Goal: Find specific page/section: Find specific page/section

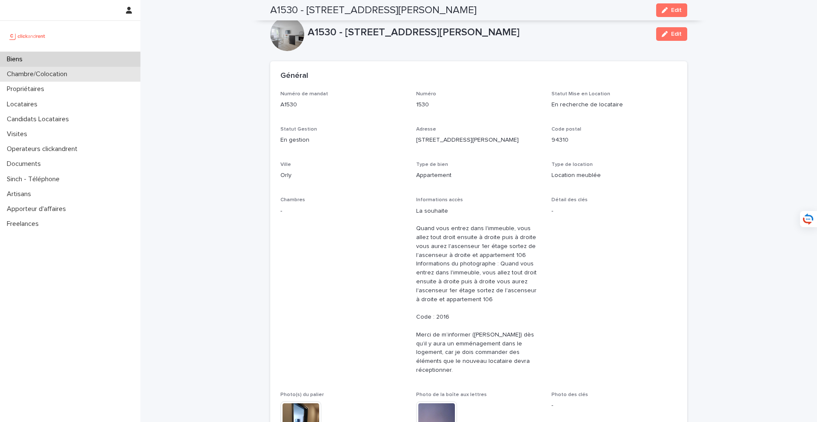
scroll to position [3395, 0]
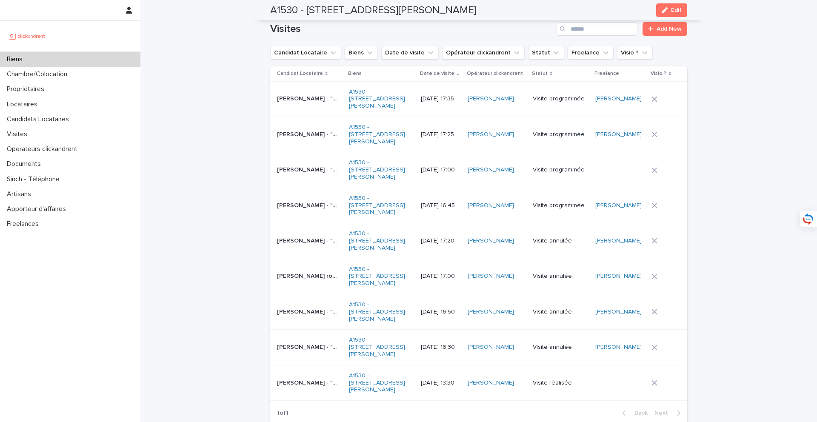
click at [81, 61] on div "Biens" at bounding box center [70, 59] width 140 height 15
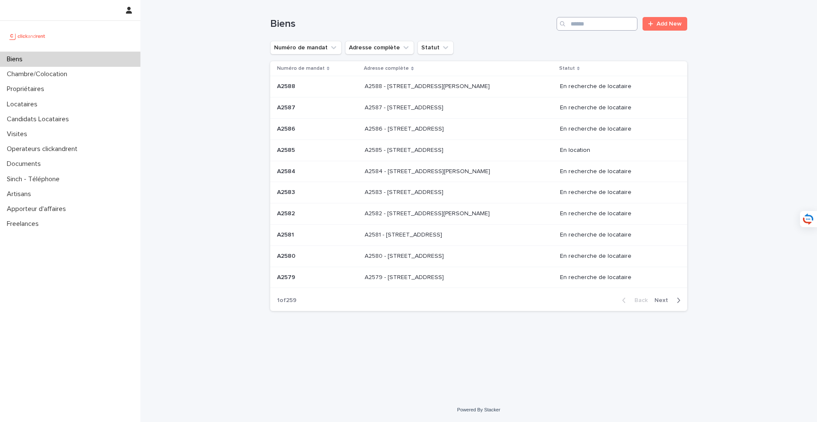
click at [591, 25] on input "Search" at bounding box center [597, 24] width 81 height 14
type input "*****"
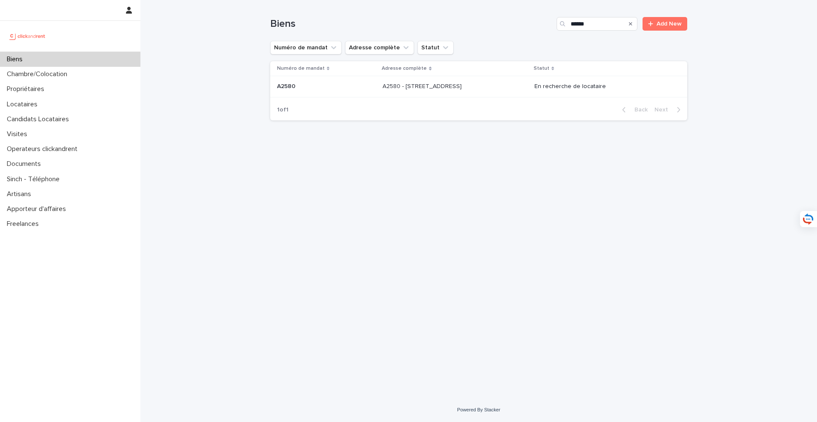
click at [389, 87] on p "A2580 - [STREET_ADDRESS]" at bounding box center [423, 85] width 81 height 9
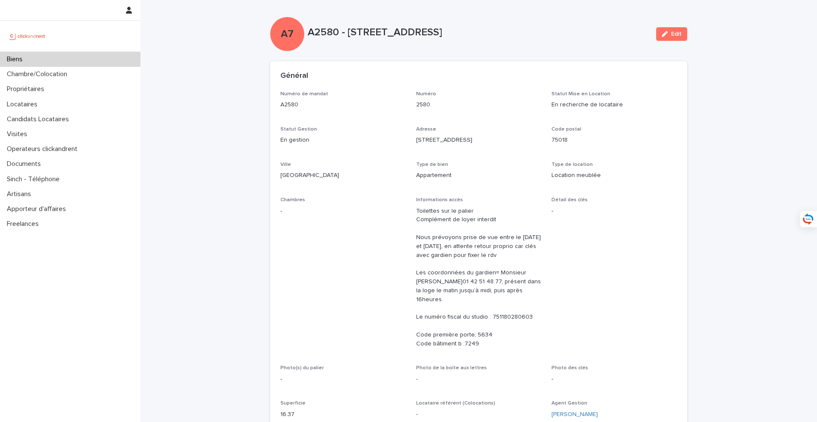
drag, startPoint x: 309, startPoint y: 31, endPoint x: 484, endPoint y: 36, distance: 175.4
click at [484, 36] on p "A2580 - [STREET_ADDRESS]" at bounding box center [479, 32] width 342 height 12
copy p "A2580 - [STREET_ADDRESS]"
click at [275, 43] on div "A7" at bounding box center [287, 34] width 34 height 34
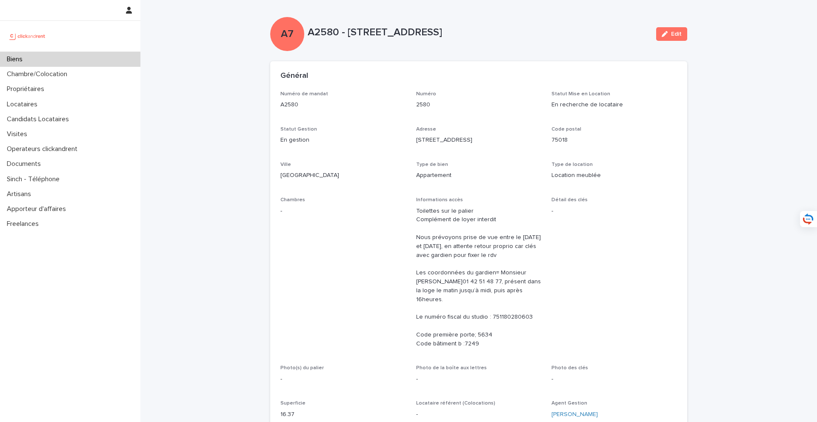
drag, startPoint x: 308, startPoint y: 31, endPoint x: 546, endPoint y: 46, distance: 238.0
click at [546, 46] on div "A7 A2580 - [STREET_ADDRESS] Edit" at bounding box center [478, 34] width 417 height 34
copy p "A2580 - [STREET_ADDRESS]"
click at [328, 47] on div "A7 A2580 - [STREET_ADDRESS] Edit" at bounding box center [478, 34] width 417 height 34
click at [315, 41] on div "A2580 - [STREET_ADDRESS]" at bounding box center [479, 34] width 342 height 16
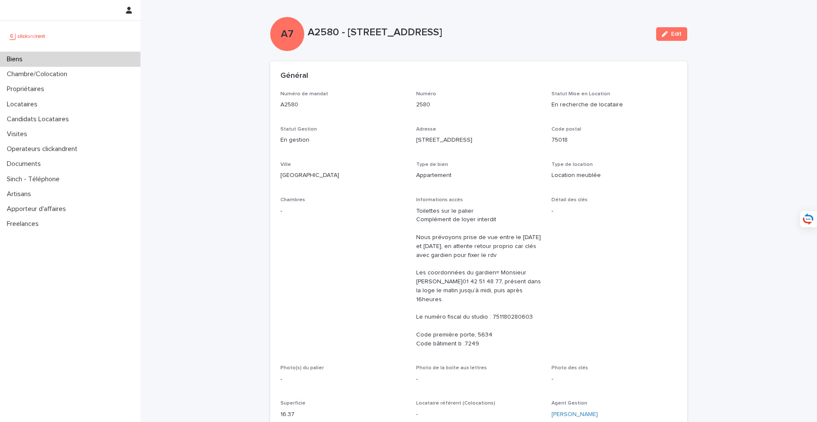
drag, startPoint x: 309, startPoint y: 33, endPoint x: 460, endPoint y: 39, distance: 151.7
click at [460, 39] on div "A2580 - [STREET_ADDRESS]" at bounding box center [479, 34] width 342 height 16
copy p "A2580 - [STREET_ADDRESS]"
